Goal: Task Accomplishment & Management: Manage account settings

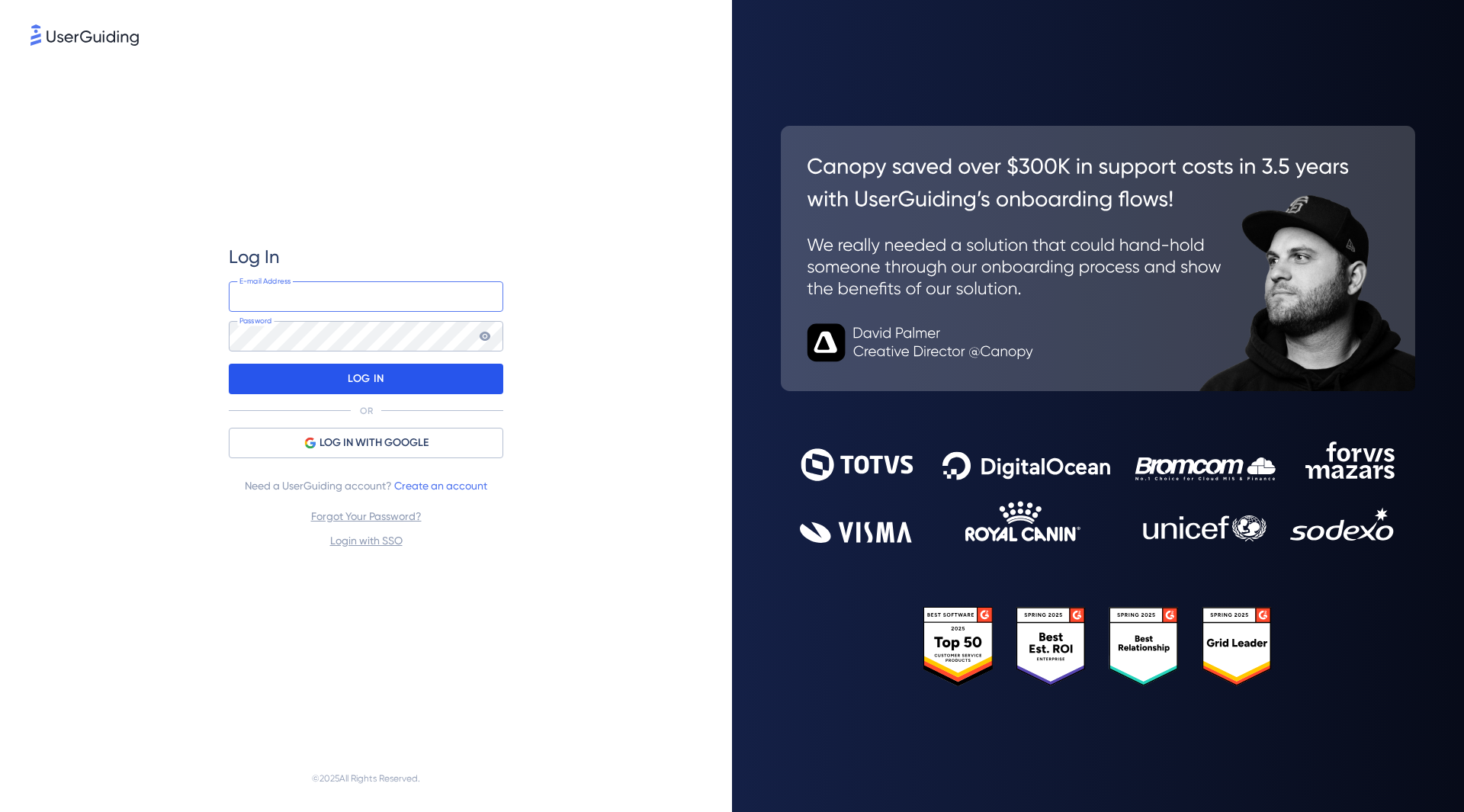
type input "[PERSON_NAME][EMAIL_ADDRESS][DOMAIN_NAME]"
click at [466, 373] on div "LOG IN" at bounding box center [366, 379] width 275 height 31
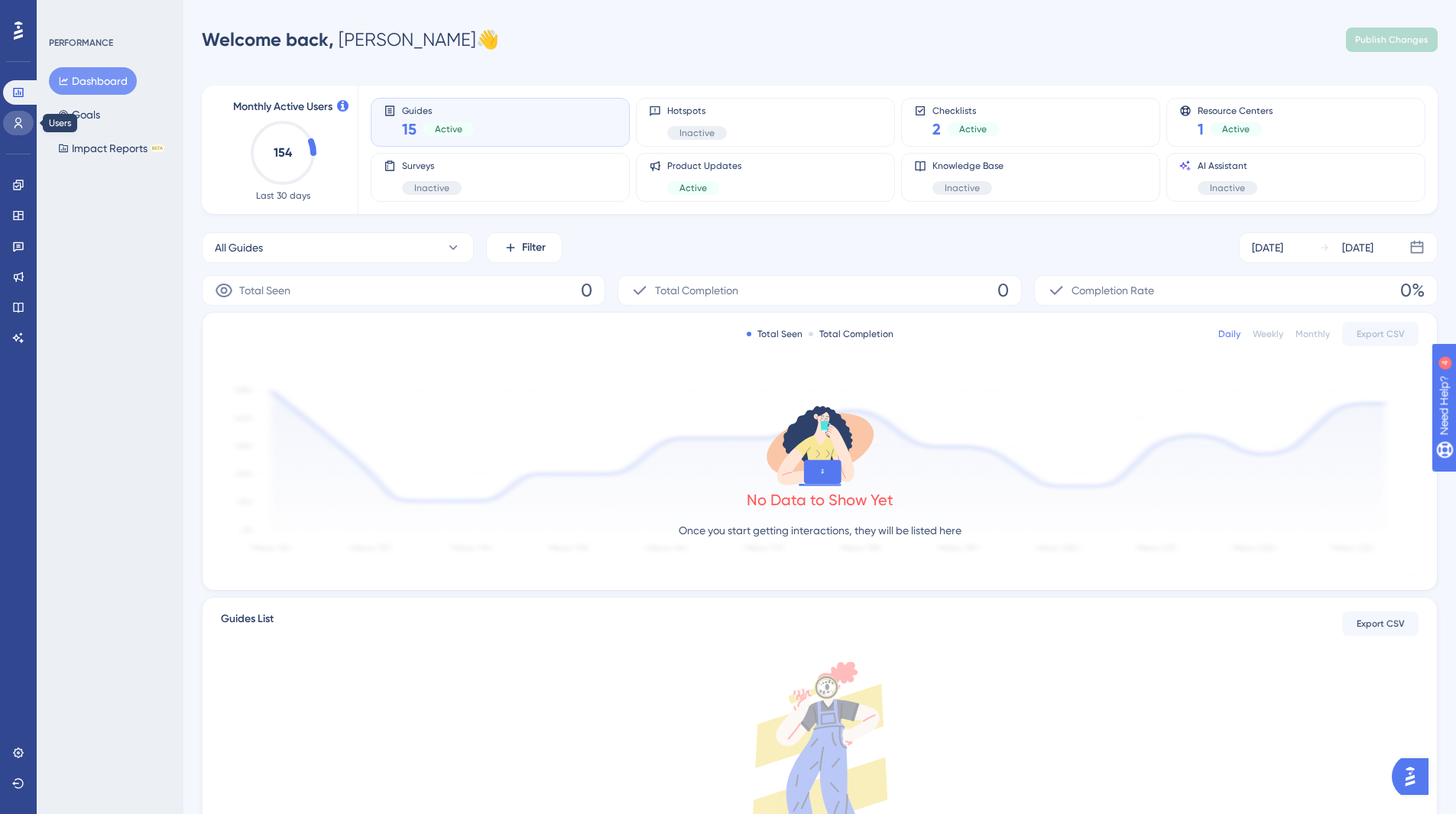
click at [19, 121] on icon at bounding box center [18, 123] width 12 height 12
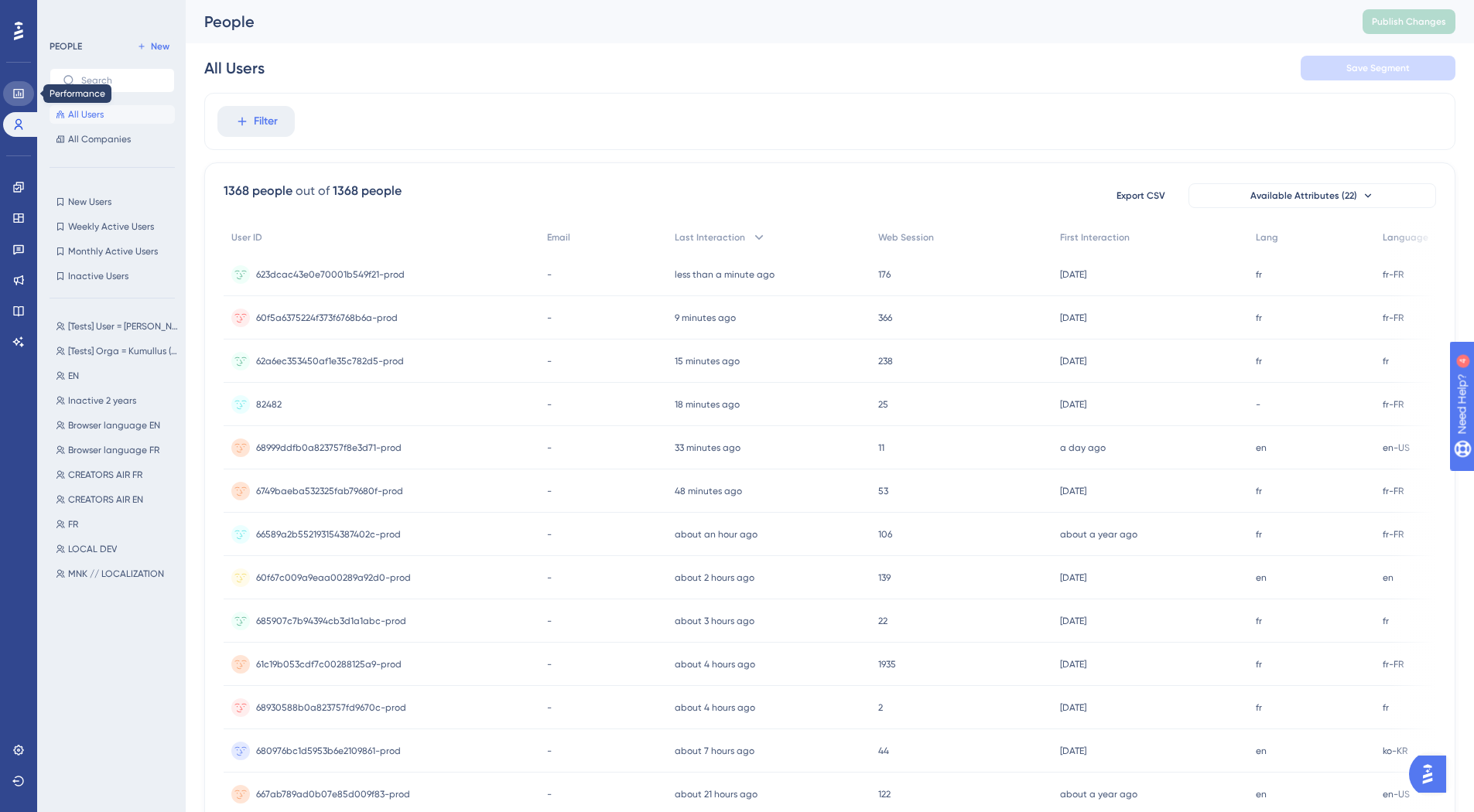
click at [23, 94] on icon at bounding box center [18, 93] width 10 height 9
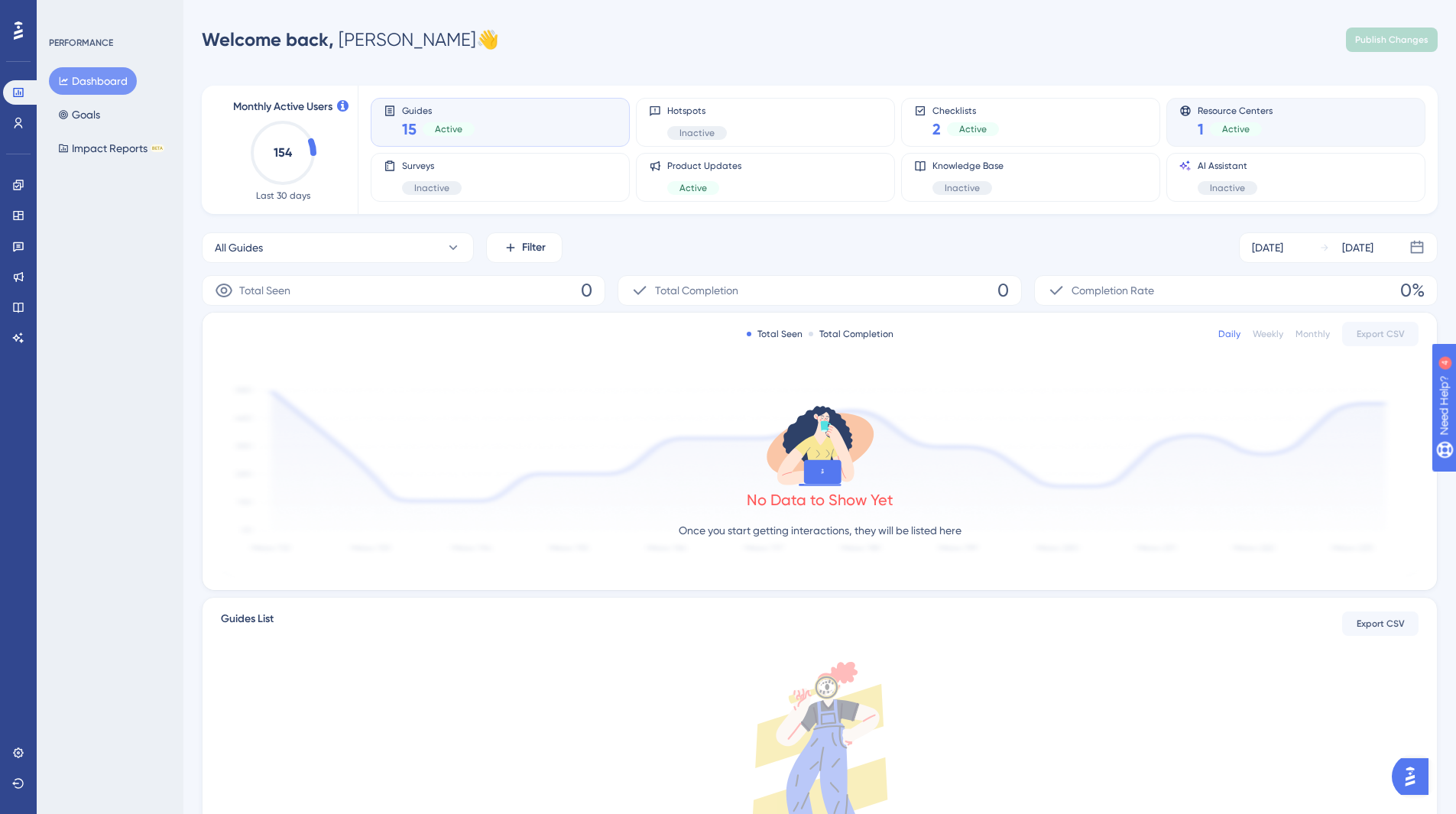
click at [1308, 115] on div "Resource Centers 1 Active" at bounding box center [1295, 122] width 233 height 35
